Goal: Feedback & Contribution: Submit feedback/report problem

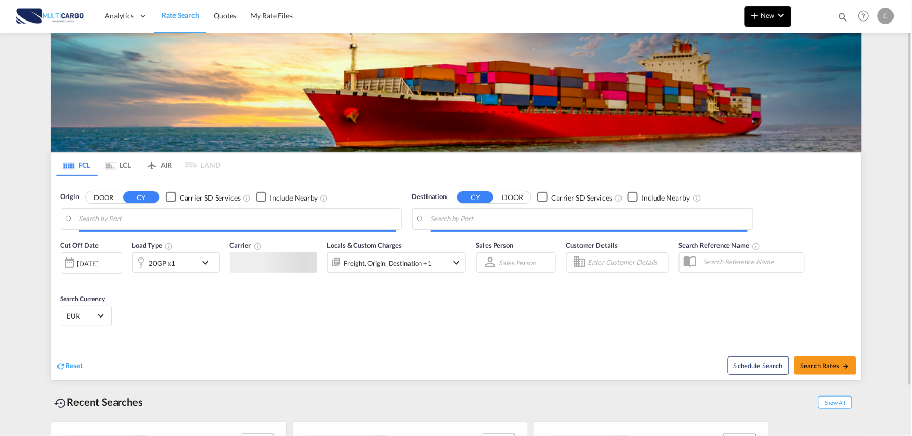
type input "Port of [GEOGRAPHIC_DATA], [GEOGRAPHIC_DATA], [GEOGRAPHIC_DATA]"
type input "Leixoes, Leixoes, PTLEI"
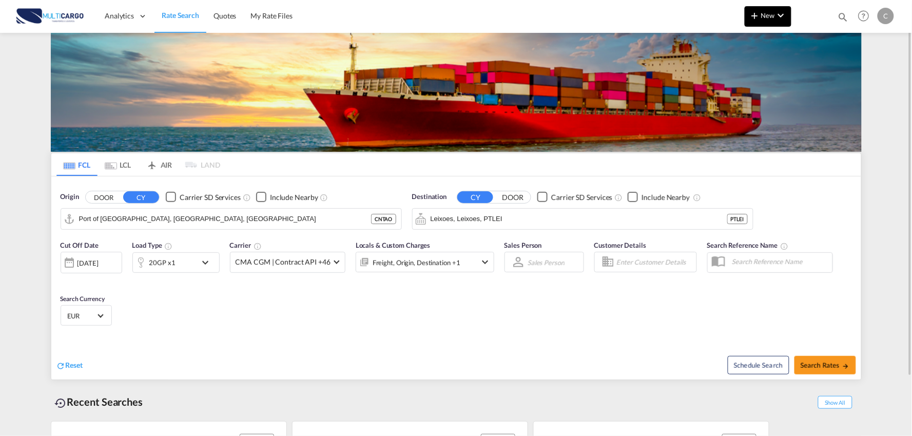
click at [762, 23] on button "New" at bounding box center [767, 16] width 47 height 21
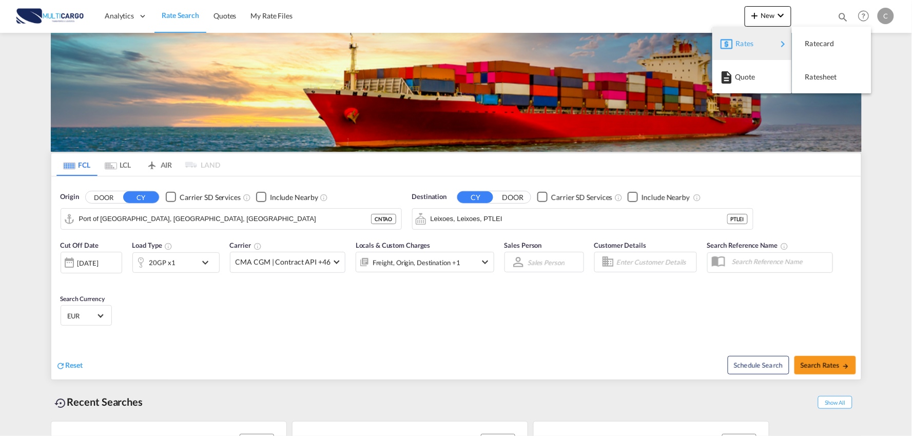
click at [742, 48] on span "Rates" at bounding box center [742, 43] width 12 height 21
click at [816, 79] on span "Ratesheet" at bounding box center [810, 77] width 11 height 21
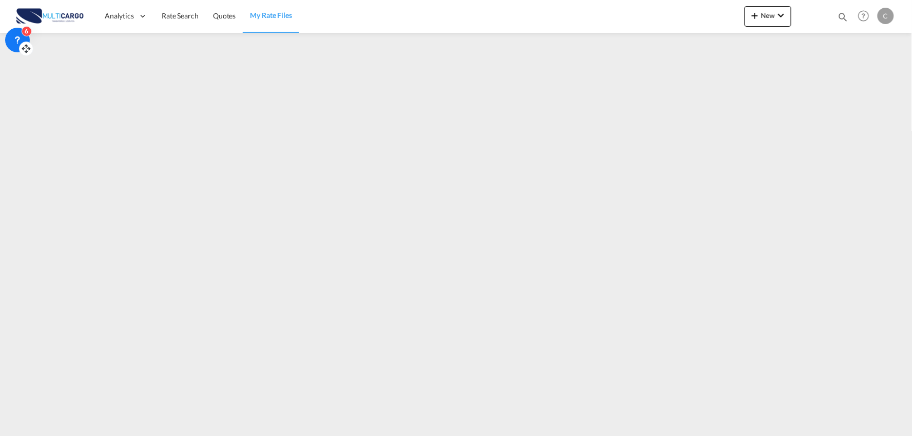
click at [16, 36] on icon at bounding box center [17, 40] width 10 height 10
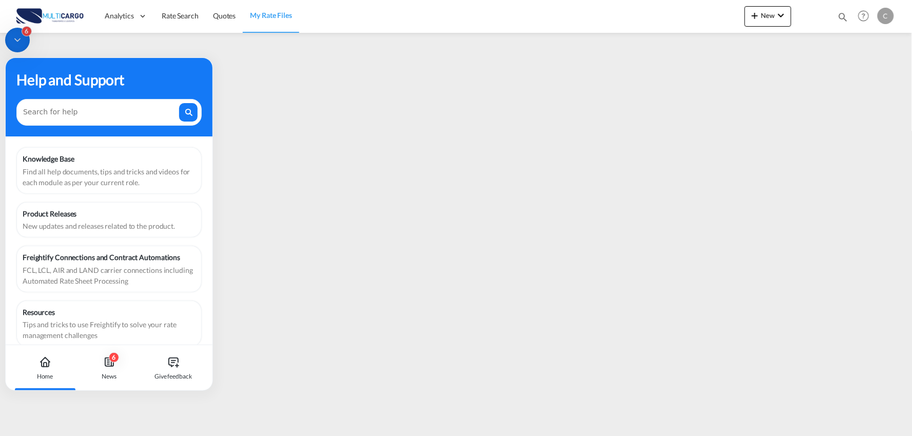
click at [63, 16] on img at bounding box center [49, 16] width 69 height 23
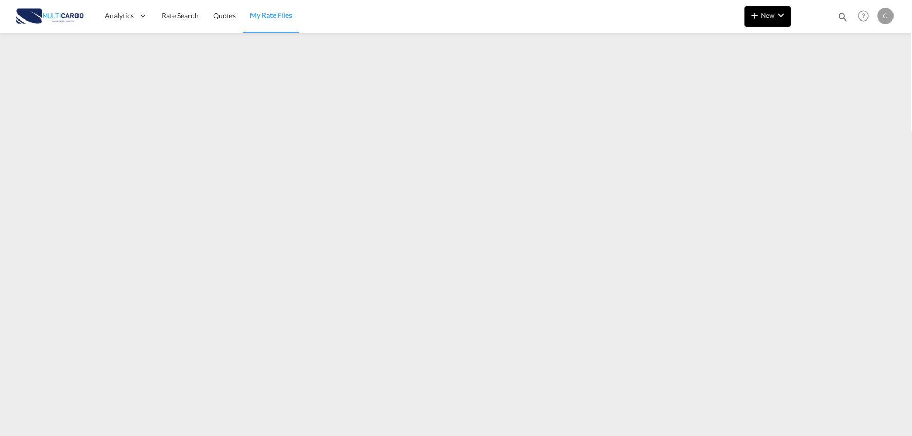
click at [781, 17] on md-icon "icon-chevron-down" at bounding box center [781, 15] width 12 height 12
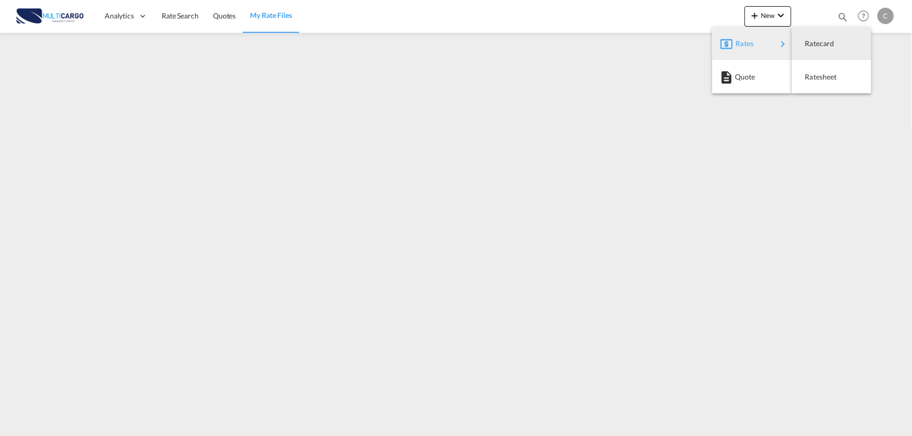
click at [428, 89] on md-backdrop at bounding box center [456, 218] width 912 height 436
click at [867, 12] on md-icon "Help" at bounding box center [863, 15] width 17 height 17
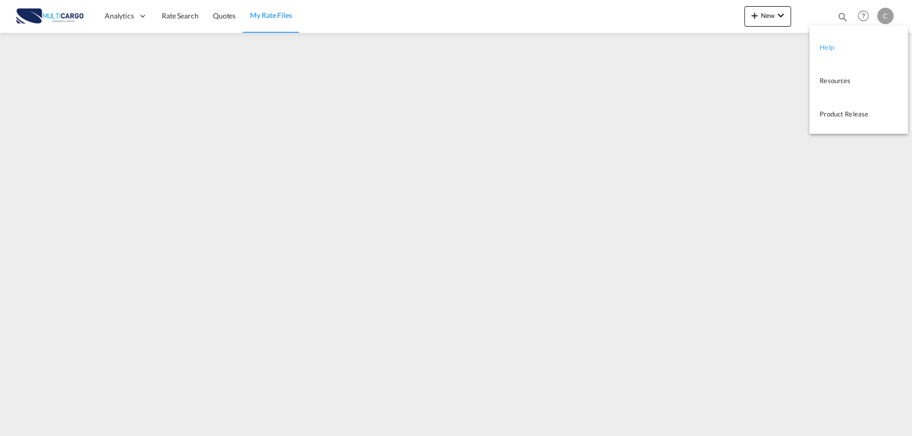
click at [846, 43] on link "Help" at bounding box center [851, 47] width 63 height 26
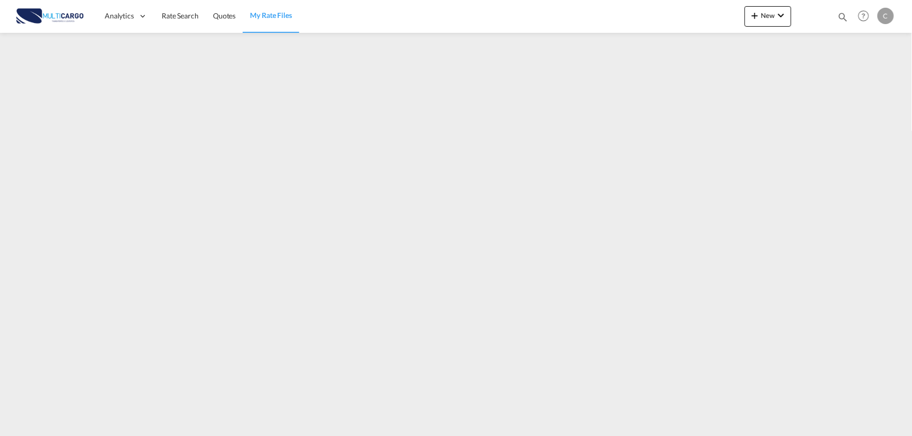
click at [37, 9] on img at bounding box center [49, 16] width 69 height 23
click at [36, 18] on img at bounding box center [49, 16] width 69 height 23
click at [72, 18] on img at bounding box center [49, 16] width 69 height 23
click at [838, 13] on md-icon "icon-magnify" at bounding box center [842, 16] width 11 height 11
click at [862, 14] on md-icon "Help" at bounding box center [863, 15] width 17 height 17
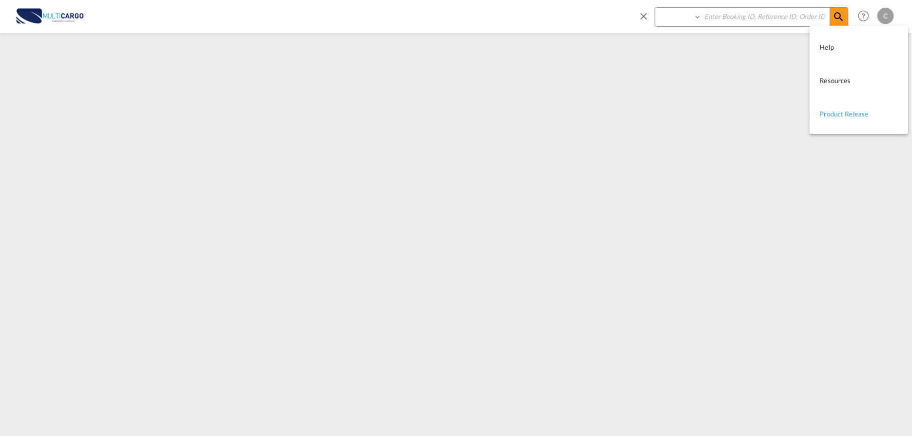
click at [845, 108] on link "Product Release" at bounding box center [851, 114] width 63 height 26
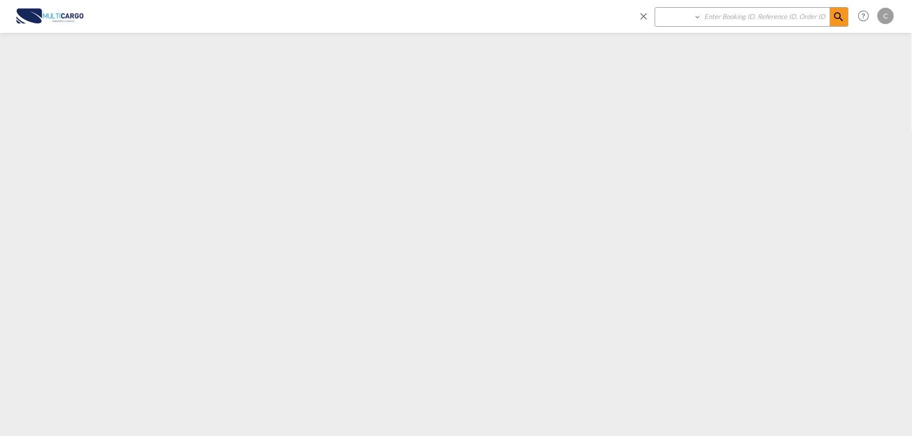
click at [727, 18] on input at bounding box center [766, 17] width 128 height 18
type input "CHAT"
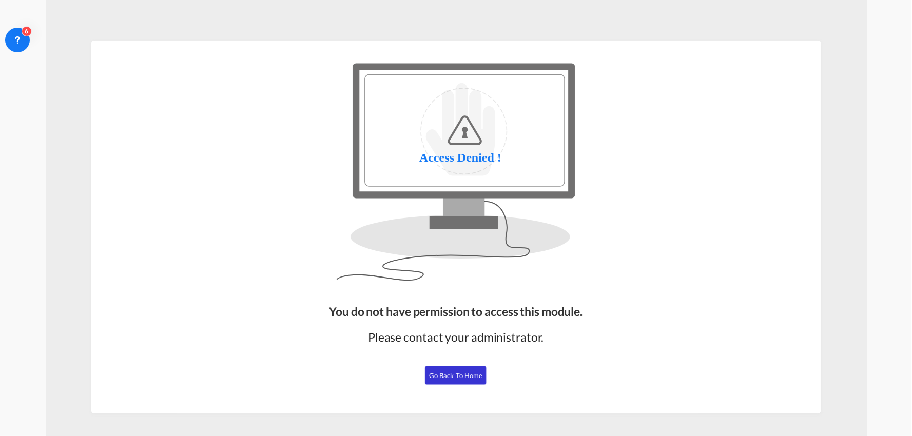
click at [454, 377] on span "Go Back to Home" at bounding box center [456, 375] width 54 height 8
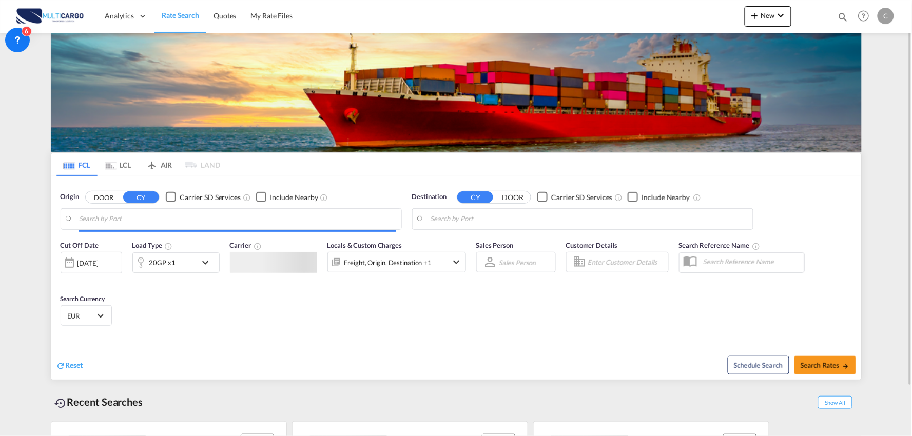
type input "Port of [GEOGRAPHIC_DATA], [GEOGRAPHIC_DATA], [GEOGRAPHIC_DATA]"
type input "Leixoes, Leixoes, PTLEI"
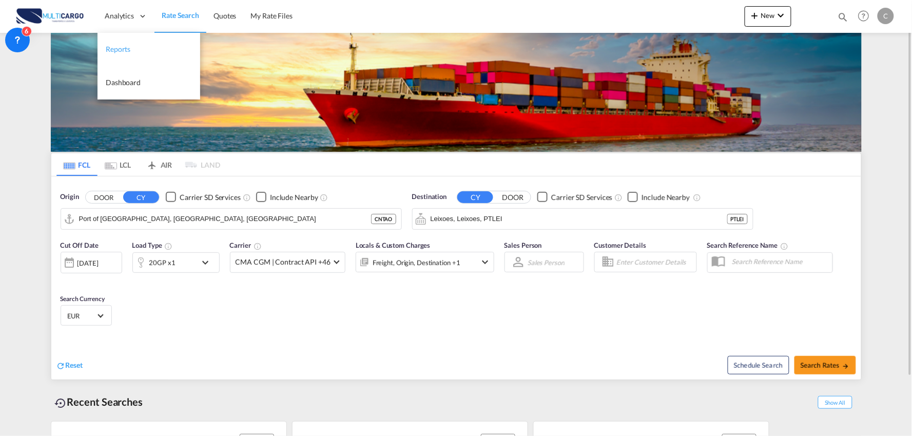
click at [124, 51] on span "Reports" at bounding box center [118, 49] width 25 height 9
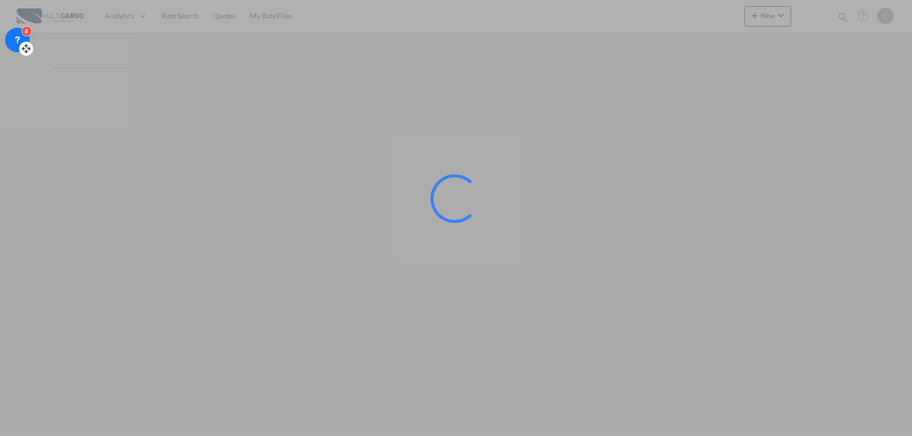
click at [18, 33] on div "6" at bounding box center [17, 40] width 25 height 25
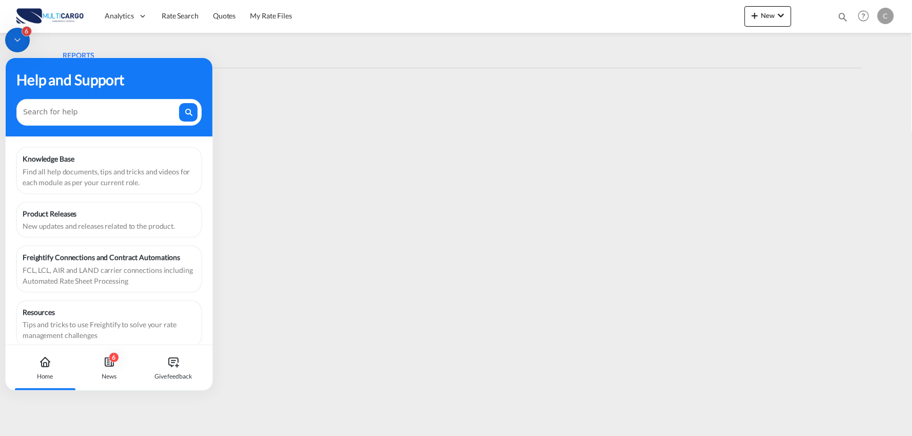
scroll to position [13, 0]
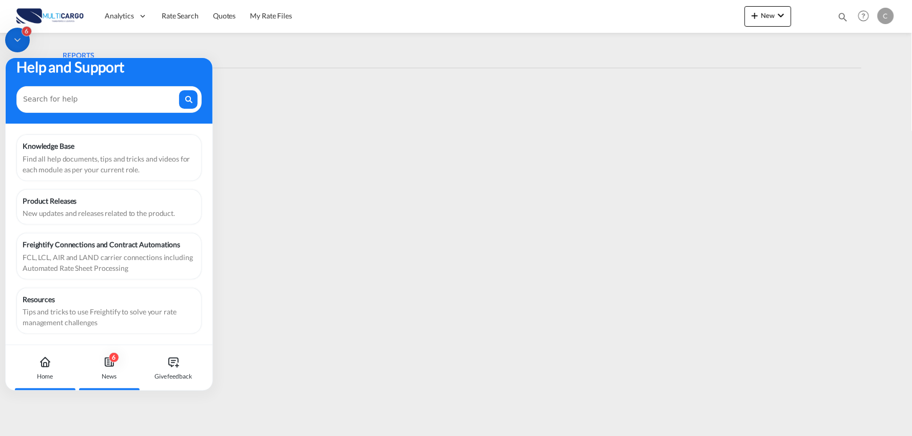
click at [108, 364] on icon at bounding box center [108, 364] width 2 height 0
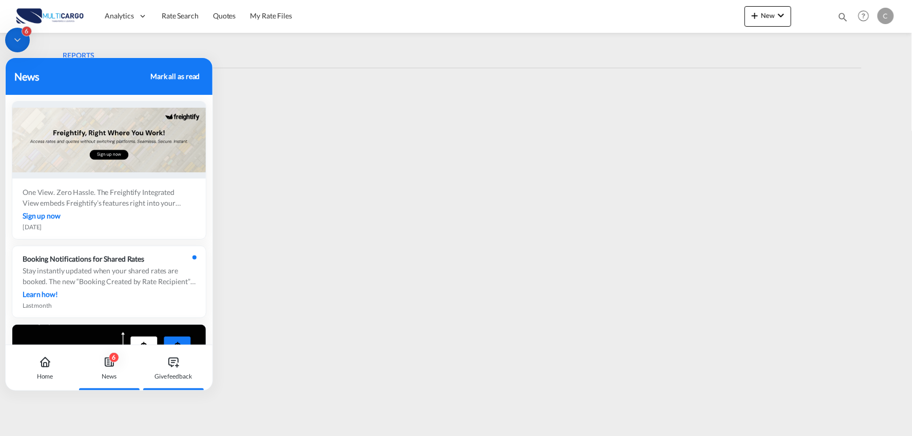
click at [181, 371] on div "Give feedback" at bounding box center [173, 367] width 57 height 45
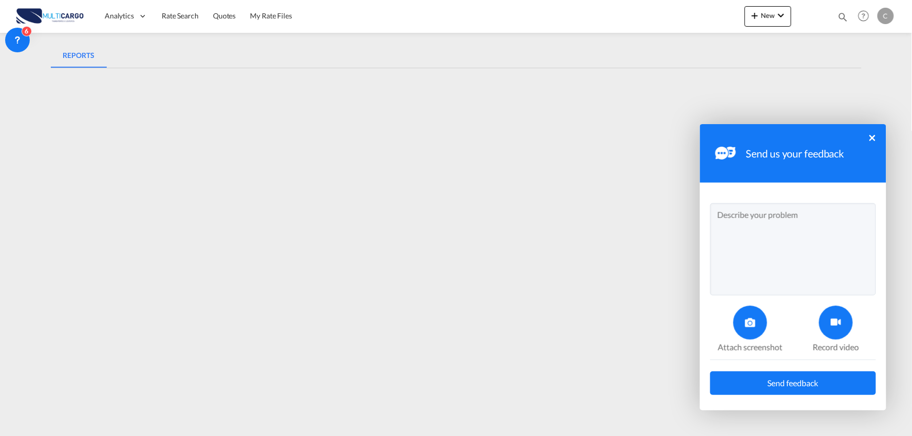
click at [746, 215] on textarea at bounding box center [793, 249] width 166 height 92
click at [777, 12] on md-icon "icon-chevron-down" at bounding box center [781, 15] width 12 height 12
click at [765, 44] on div "Rates" at bounding box center [756, 44] width 41 height 26
click at [740, 34] on span "Rates" at bounding box center [742, 43] width 12 height 21
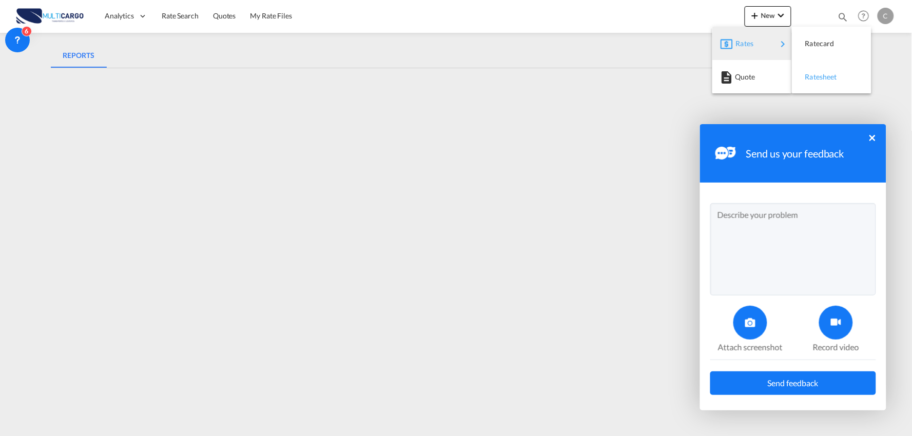
click at [813, 74] on span "Ratesheet" at bounding box center [810, 77] width 11 height 21
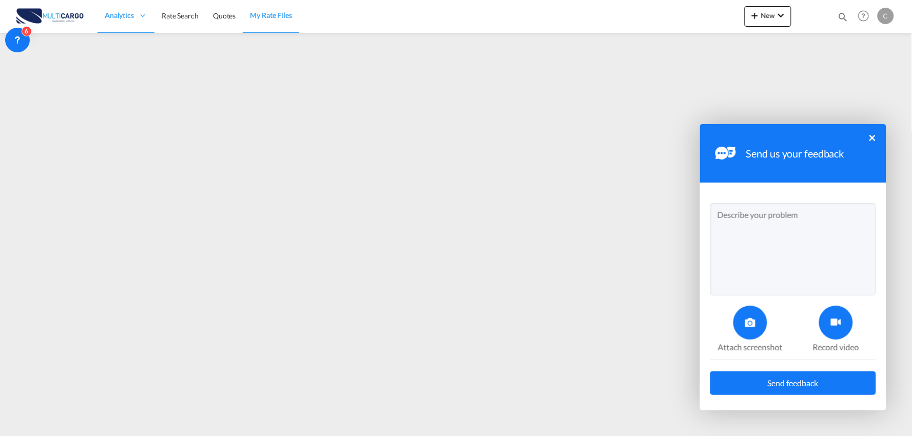
click at [786, 219] on textarea at bounding box center [793, 249] width 166 height 92
click at [742, 208] on textarea at bounding box center [793, 249] width 166 height 92
type textarea "Good morning all, we've uploaded our ratesheet's on 01/10, but they are still n…"
drag, startPoint x: 827, startPoint y: 131, endPoint x: 849, endPoint y: 151, distance: 30.2
click at [813, 172] on div "Send us your feedback ×" at bounding box center [793, 153] width 186 height 58
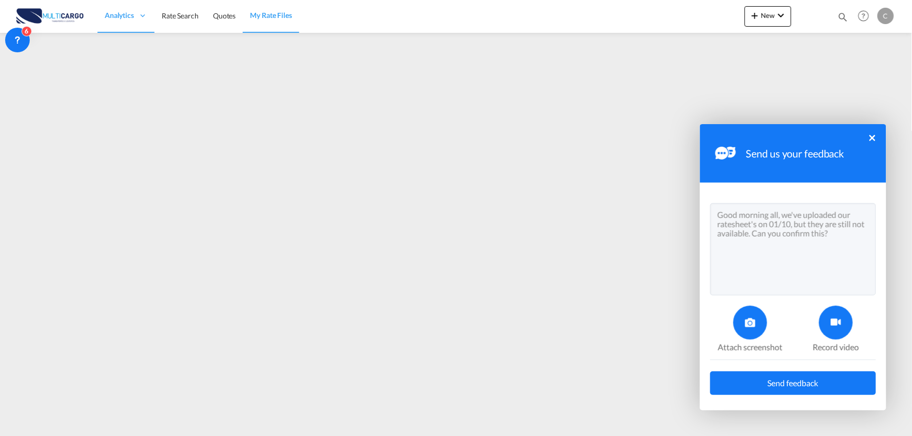
click at [804, 126] on div "Send us your feedback ×" at bounding box center [793, 153] width 186 height 58
click at [747, 314] on div at bounding box center [750, 323] width 34 height 34
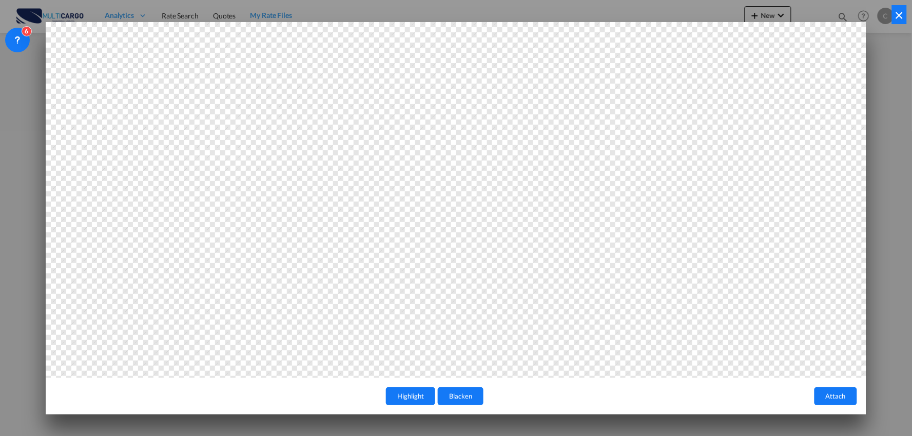
click at [834, 396] on button "Attach" at bounding box center [835, 396] width 43 height 18
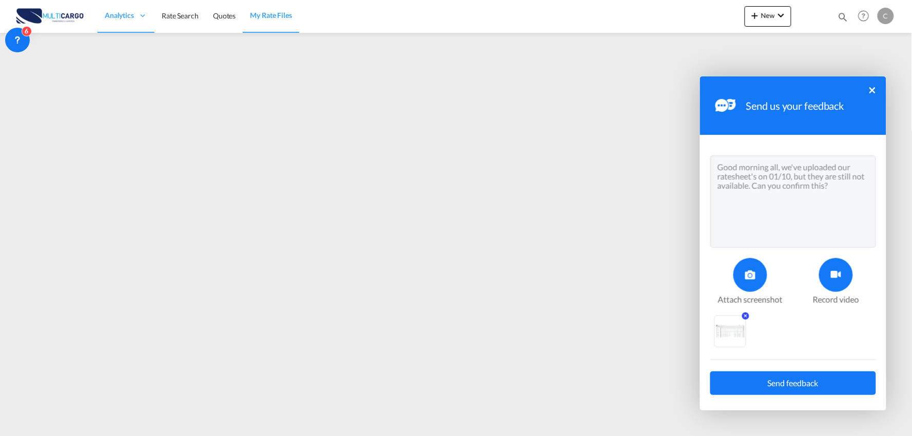
click at [798, 380] on span "Send feedback" at bounding box center [793, 383] width 51 height 8
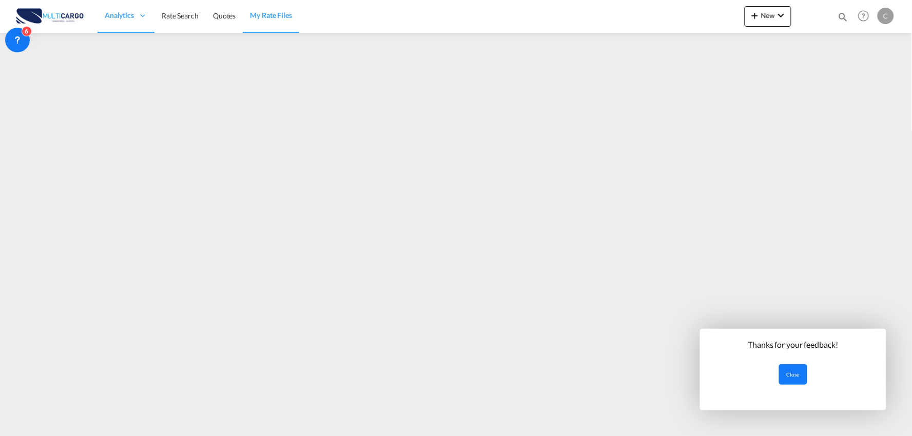
click at [794, 371] on button "Close" at bounding box center [793, 374] width 28 height 21
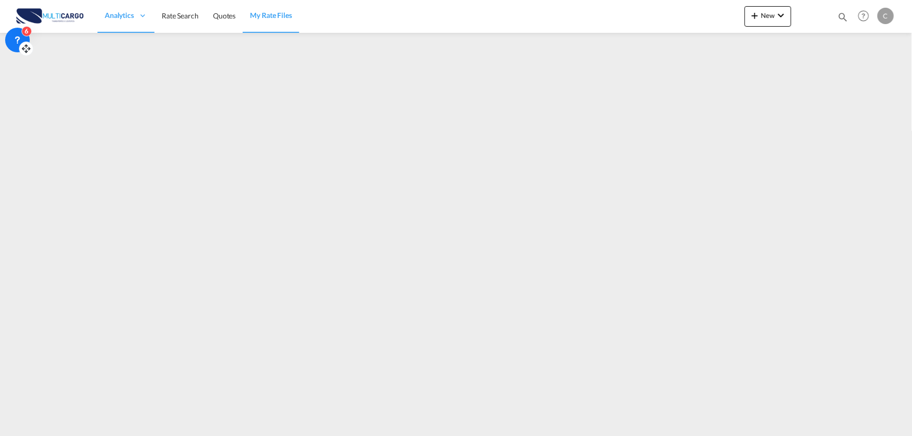
click at [13, 33] on div "6" at bounding box center [17, 40] width 25 height 25
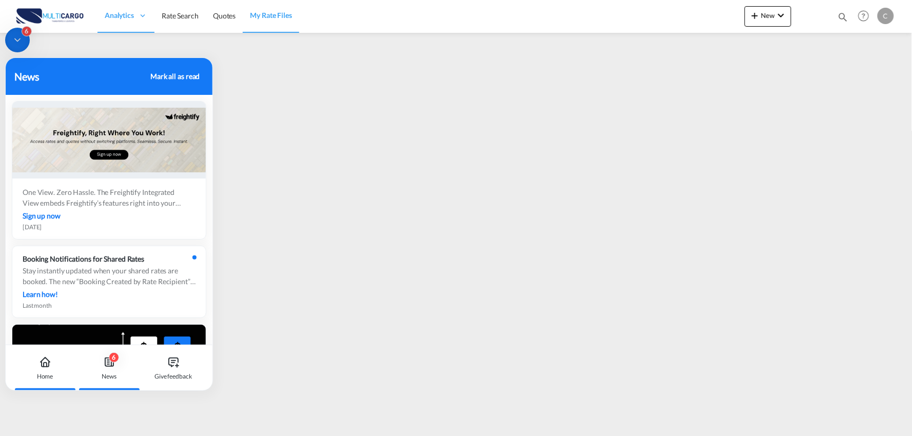
click at [48, 366] on icon at bounding box center [45, 364] width 7 height 5
